Goal: Find specific page/section: Find specific page/section

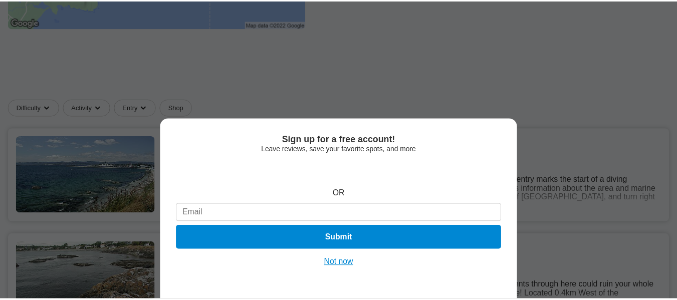
scroll to position [351, 0]
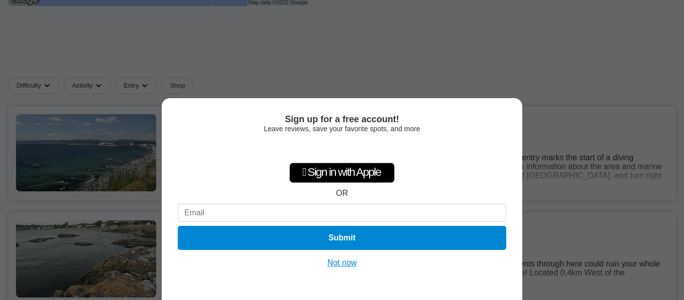
click at [345, 263] on button "Not now" at bounding box center [342, 263] width 36 height 10
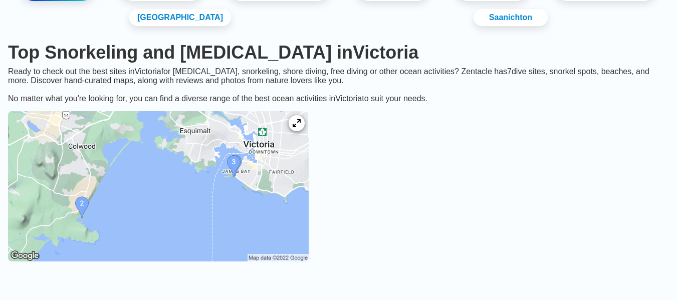
scroll to position [0, 0]
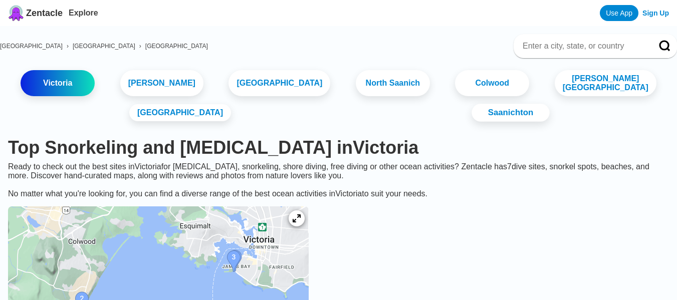
click at [471, 106] on link "Saanichton" at bounding box center [510, 113] width 78 height 18
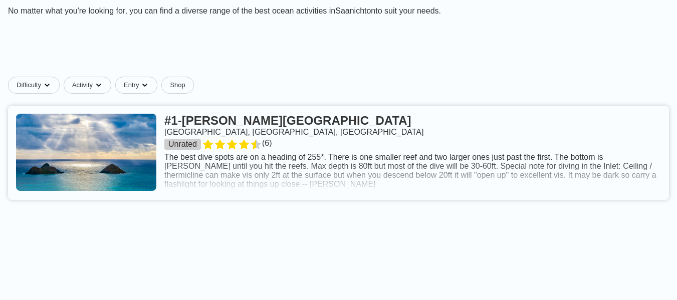
scroll to position [200, 0]
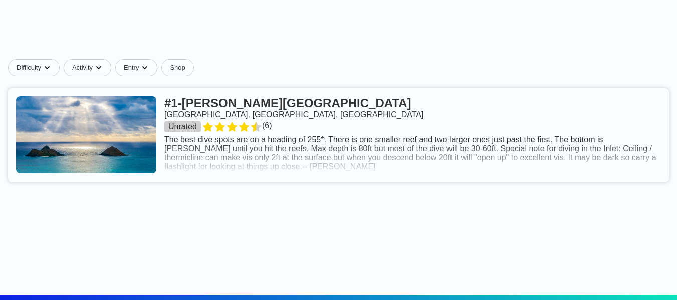
click at [411, 127] on link at bounding box center [338, 135] width 661 height 94
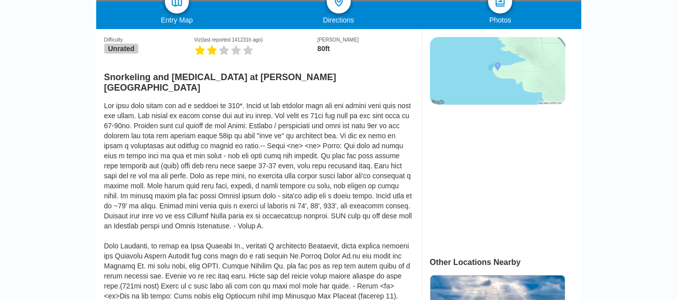
scroll to position [250, 0]
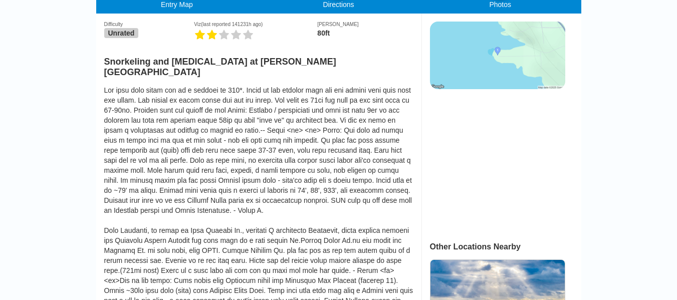
click at [506, 60] on img at bounding box center [497, 56] width 135 height 68
